Goal: Information Seeking & Learning: Learn about a topic

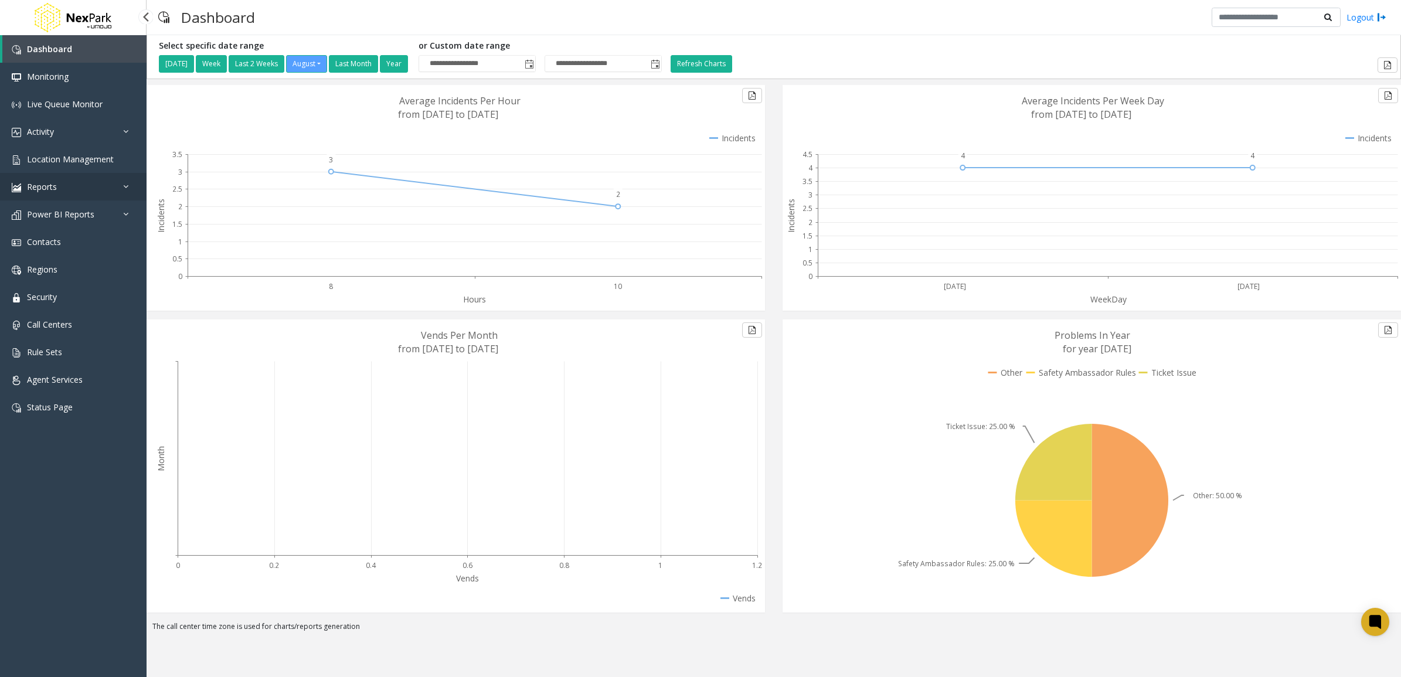
click at [69, 195] on link "Reports" at bounding box center [73, 187] width 147 height 28
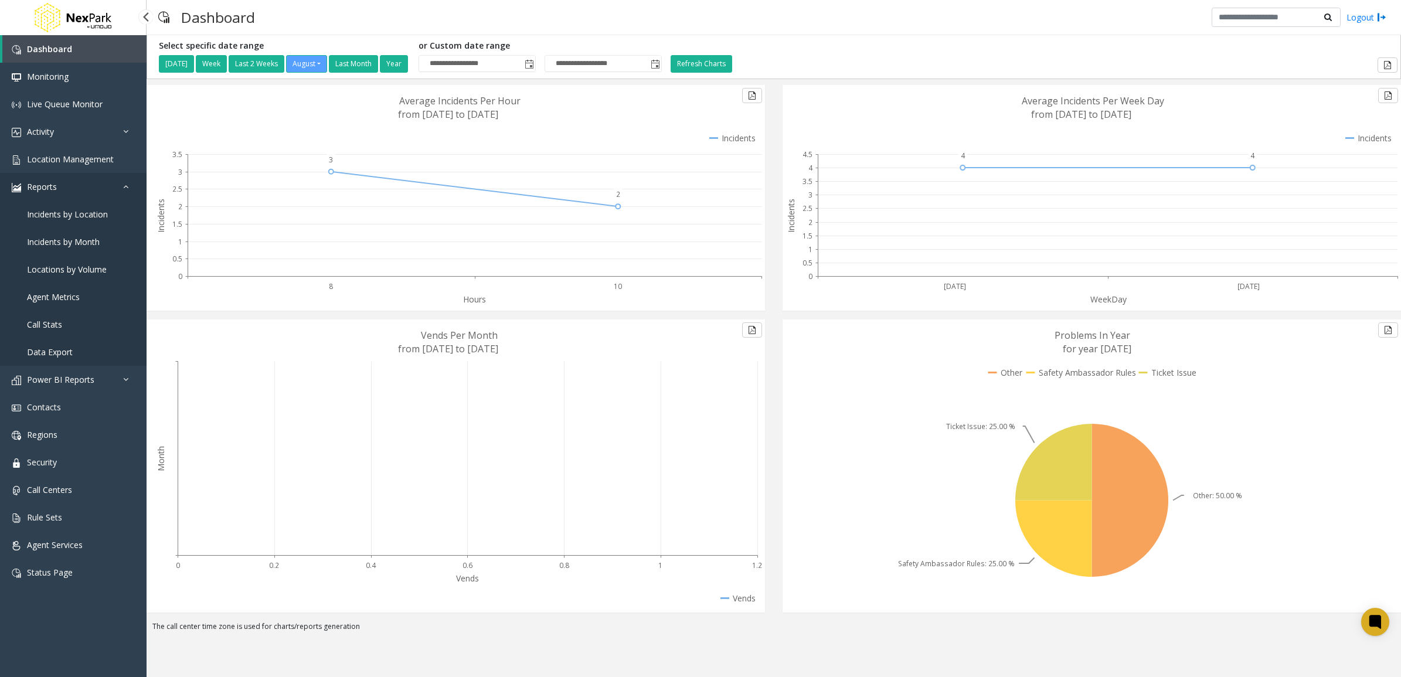
click at [71, 182] on link "Reports" at bounding box center [73, 187] width 147 height 28
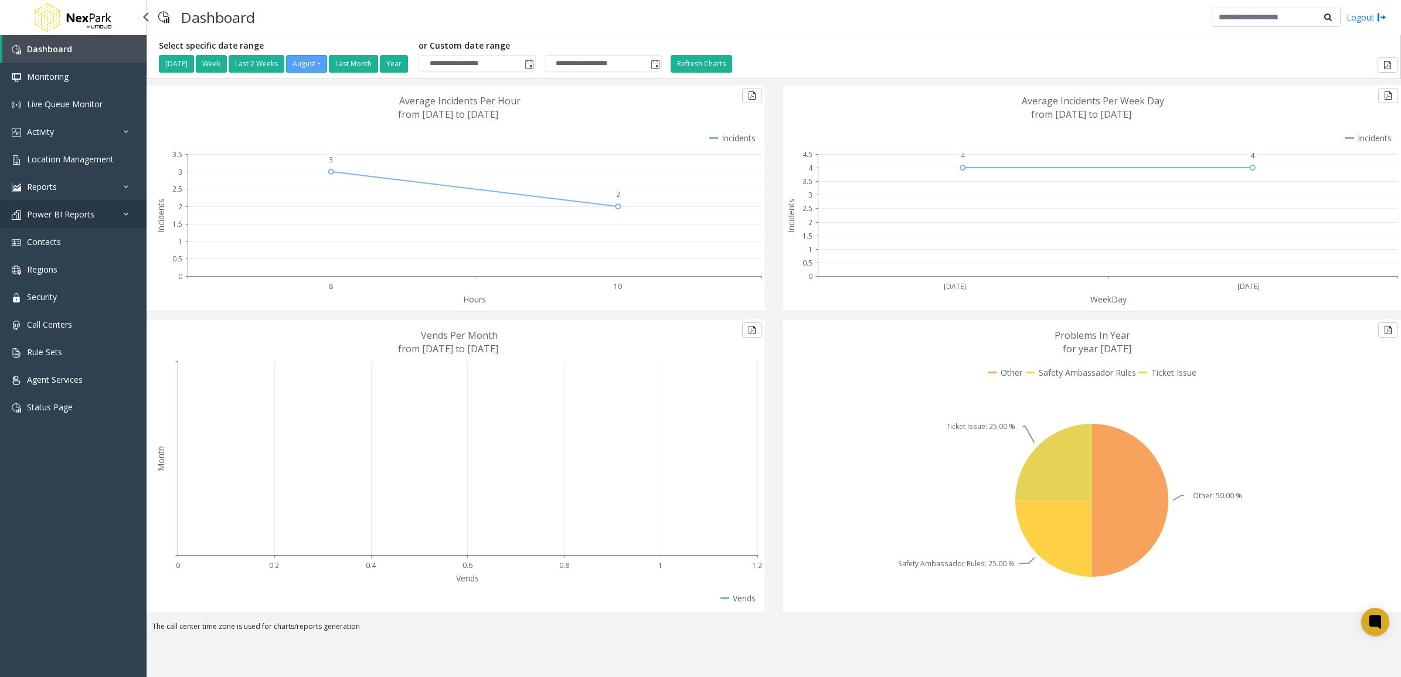
click at [91, 213] on span "Power BI Reports" at bounding box center [60, 214] width 67 height 11
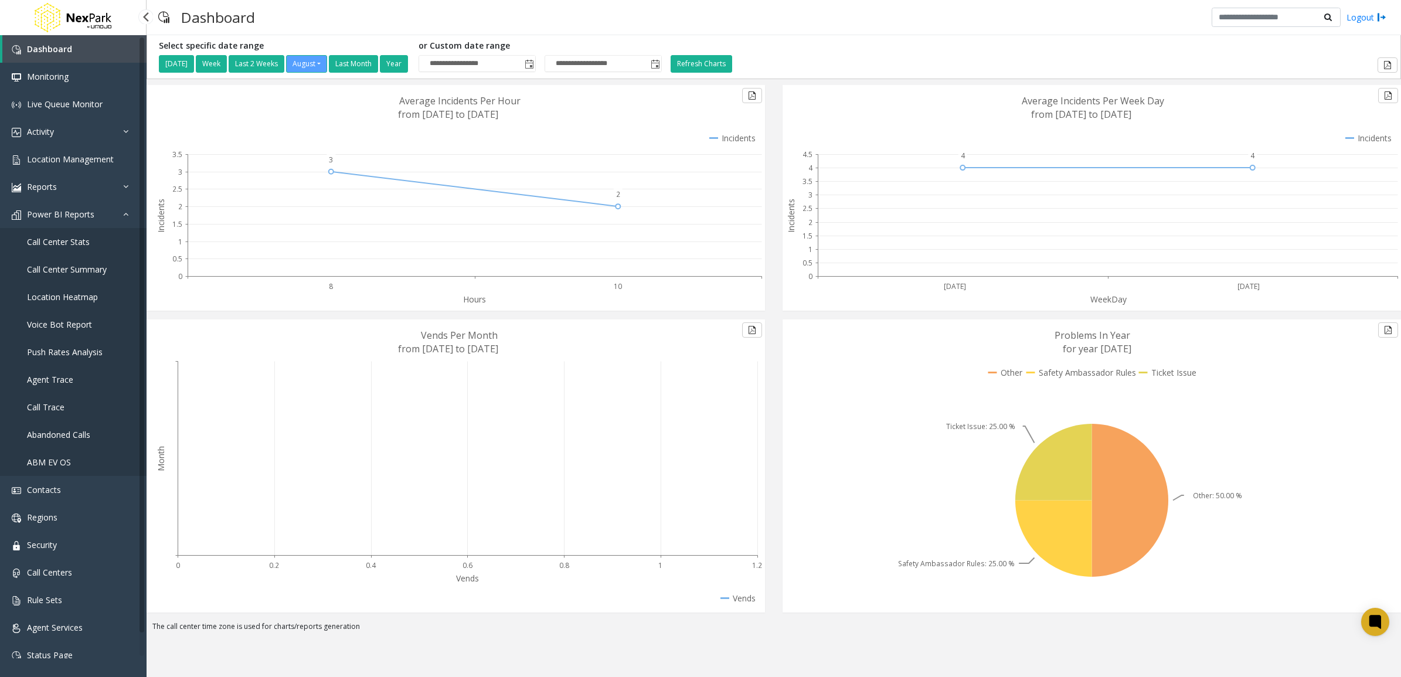
click at [97, 318] on link "Voice Bot Report" at bounding box center [73, 325] width 147 height 28
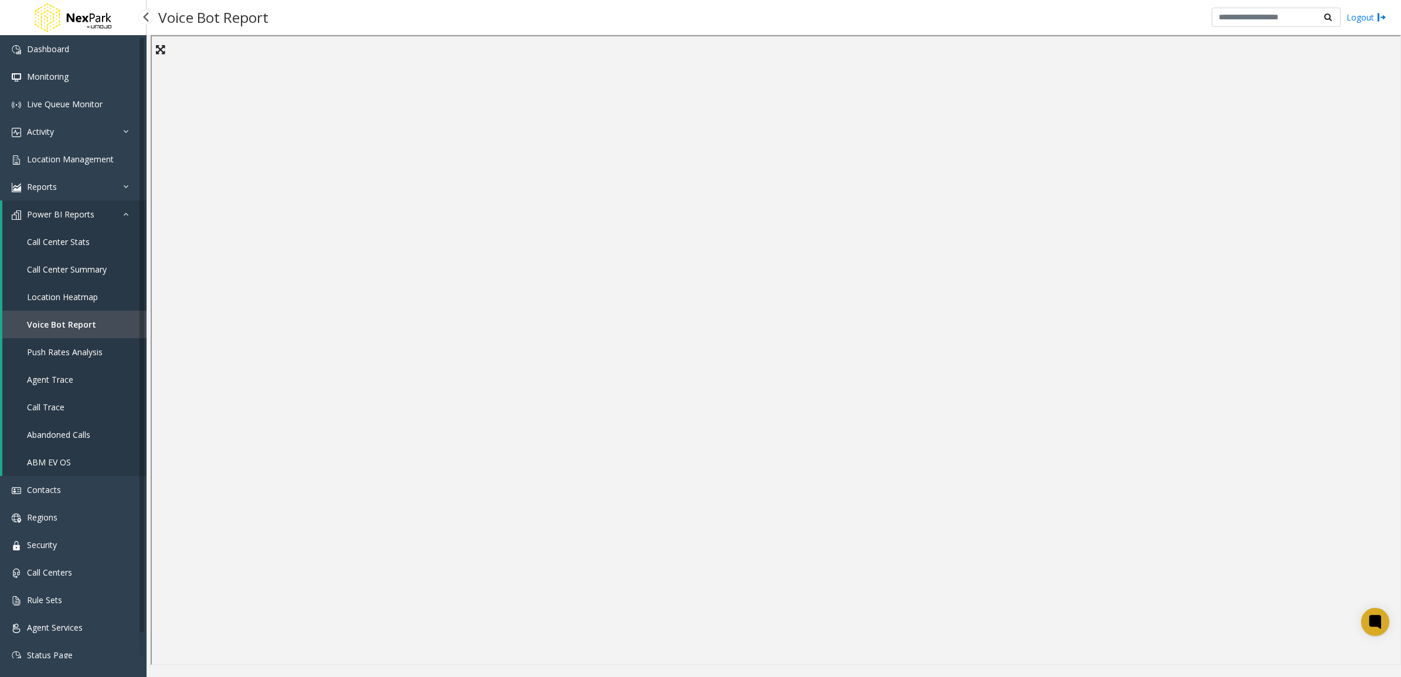
click at [97, 450] on link "ABM EV OS" at bounding box center [74, 463] width 144 height 28
click at [52, 250] on link "Call Center Stats" at bounding box center [74, 242] width 144 height 28
click at [55, 266] on span "Call Center Summary" at bounding box center [67, 269] width 80 height 11
click at [70, 256] on link "Call Center Summary" at bounding box center [74, 270] width 144 height 28
click at [104, 236] on link "Call Center Stats" at bounding box center [74, 242] width 144 height 28
